Goal: Transaction & Acquisition: Purchase product/service

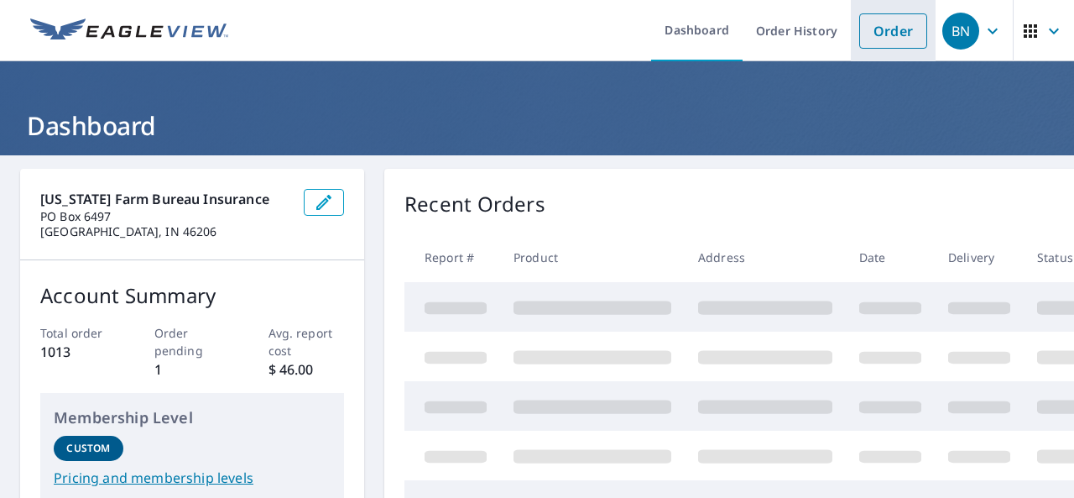
click at [884, 29] on link "Order" at bounding box center [893, 30] width 68 height 35
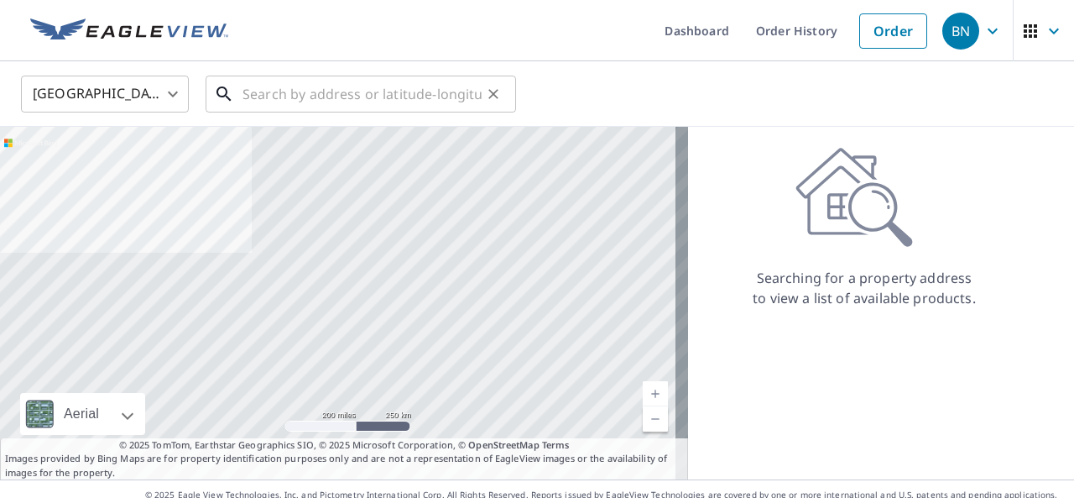
click at [250, 89] on input "text" at bounding box center [362, 94] width 239 height 47
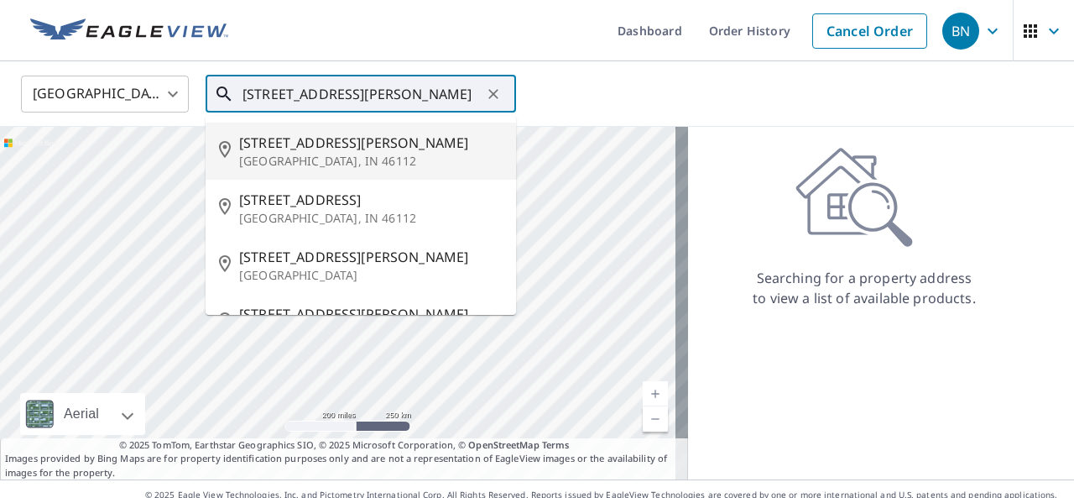
click at [299, 149] on span "[STREET_ADDRESS][PERSON_NAME]" at bounding box center [371, 143] width 264 height 20
type input "[STREET_ADDRESS][PERSON_NAME]"
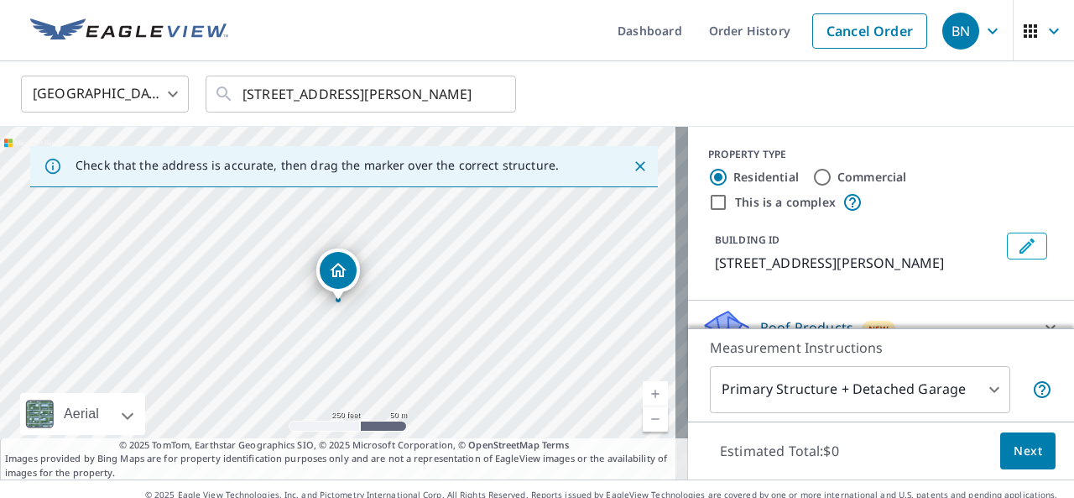
scroll to position [134, 0]
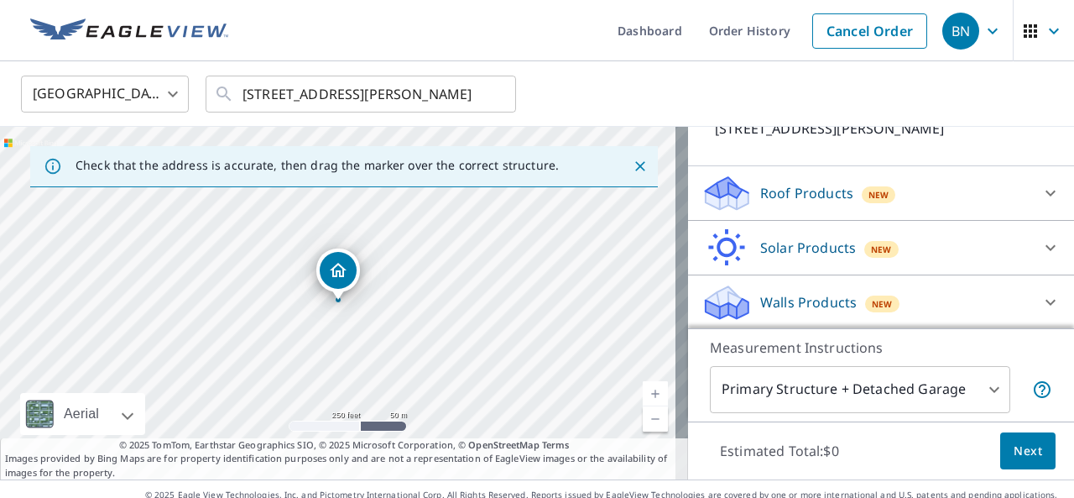
click at [786, 201] on p "Roof Products" at bounding box center [806, 193] width 93 height 20
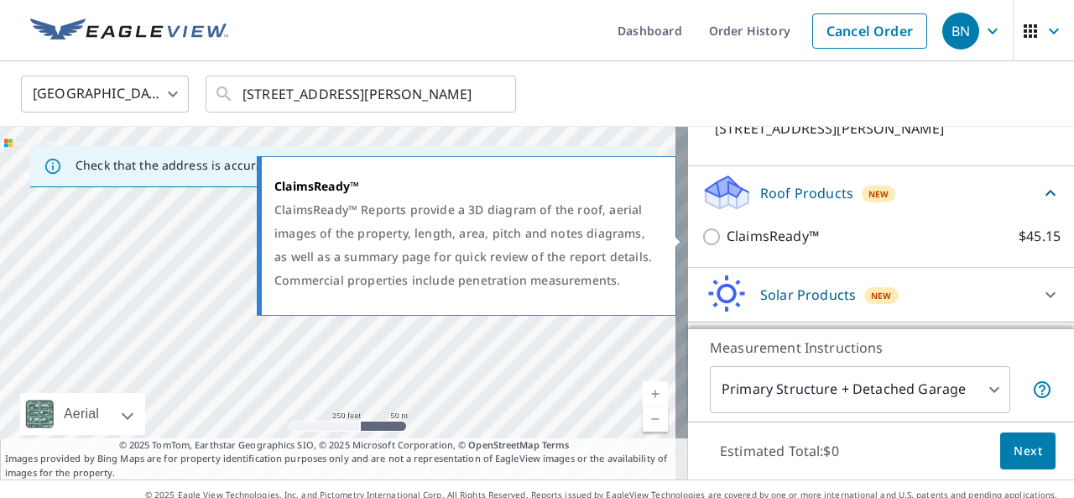
click at [703, 231] on input "ClaimsReady™ $45.15" at bounding box center [714, 237] width 25 height 20
checkbox input "true"
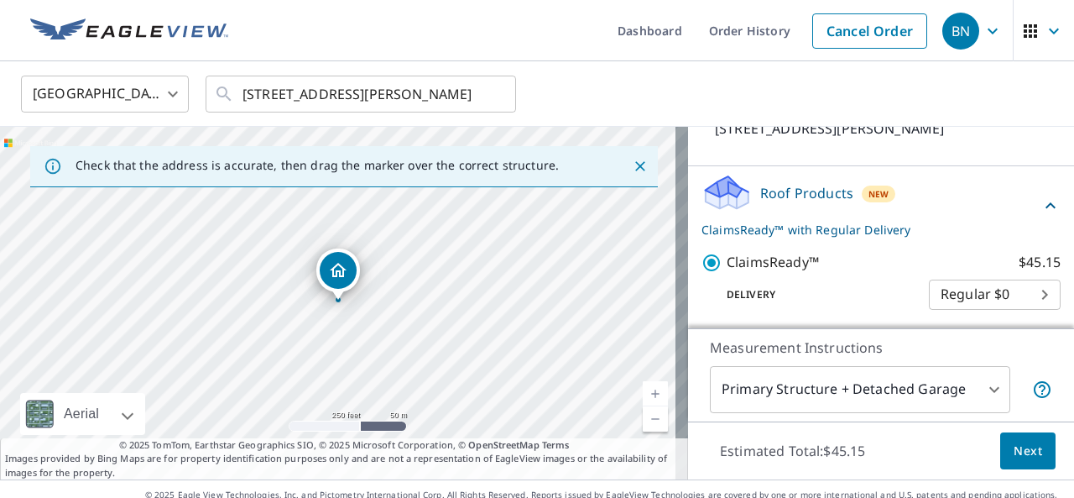
click at [1000, 452] on button "Next" at bounding box center [1027, 451] width 55 height 38
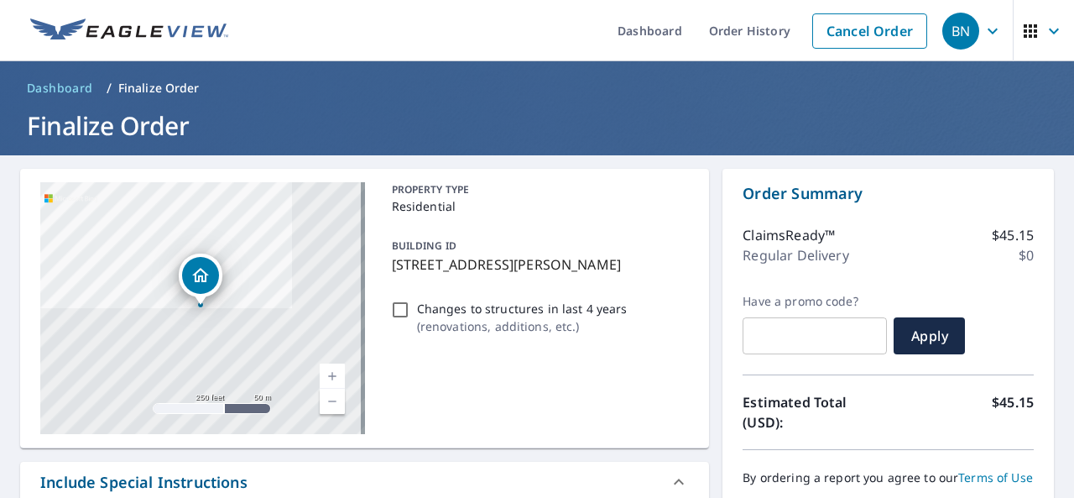
scroll to position [252, 0]
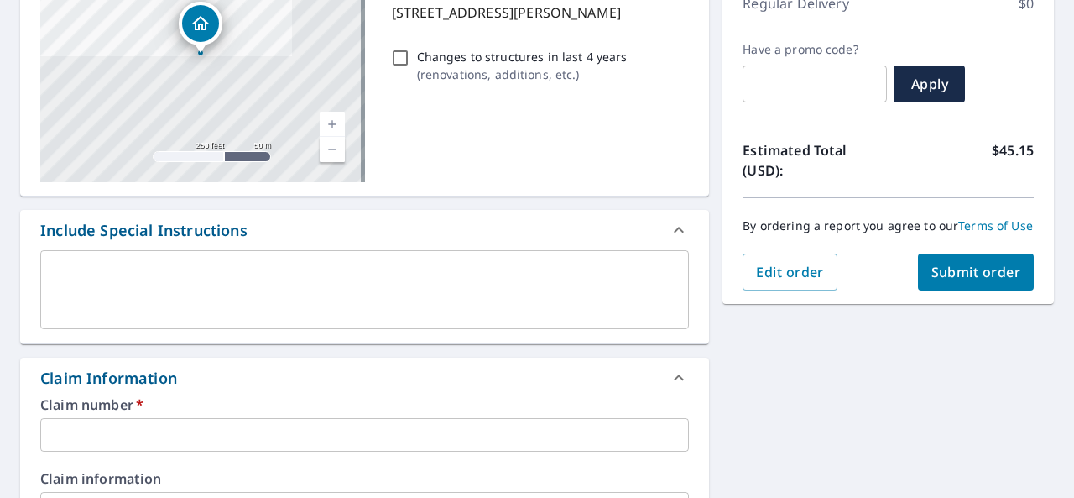
click at [247, 440] on input "text" at bounding box center [364, 435] width 649 height 34
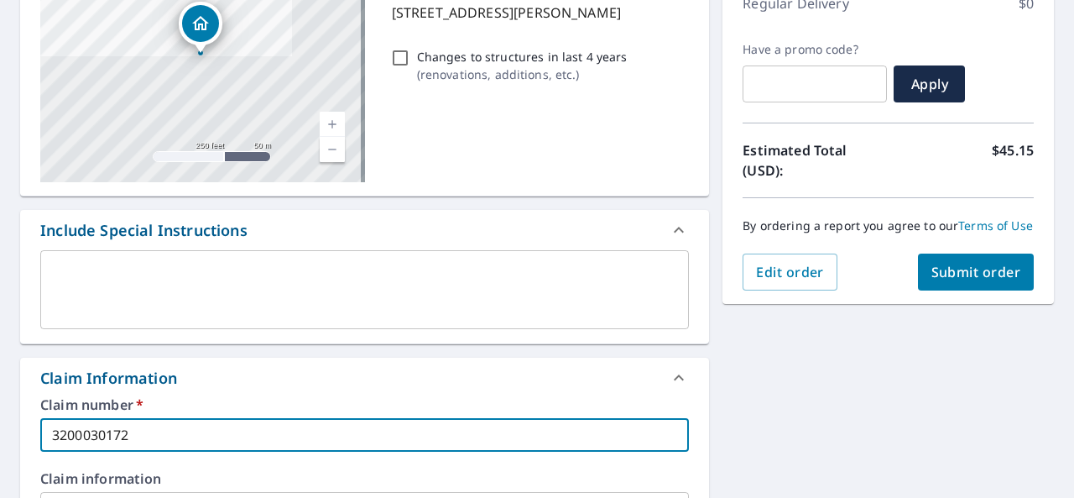
type input "3200030172"
click at [950, 279] on span "Submit order" at bounding box center [977, 272] width 90 height 18
